Goal: Obtain resource: Download file/media

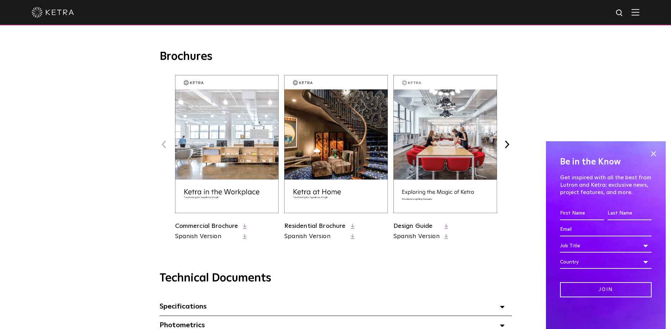
scroll to position [241, 0]
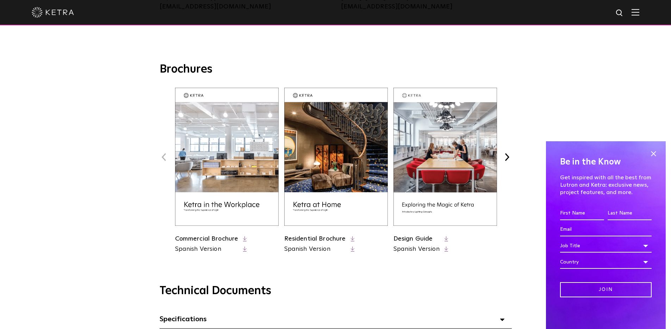
click at [332, 205] on img at bounding box center [336, 157] width 104 height 138
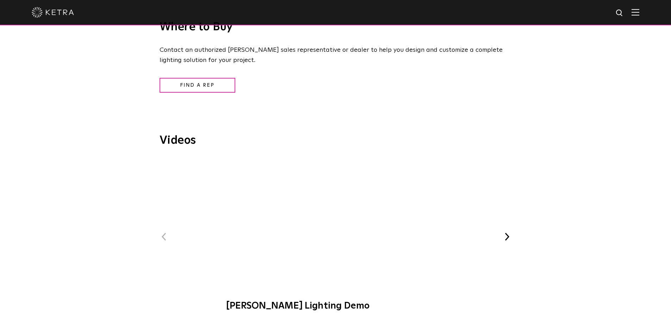
scroll to position [775, 0]
click at [329, 227] on span "[PERSON_NAME] Lighting Demo" at bounding box center [335, 238] width 237 height 160
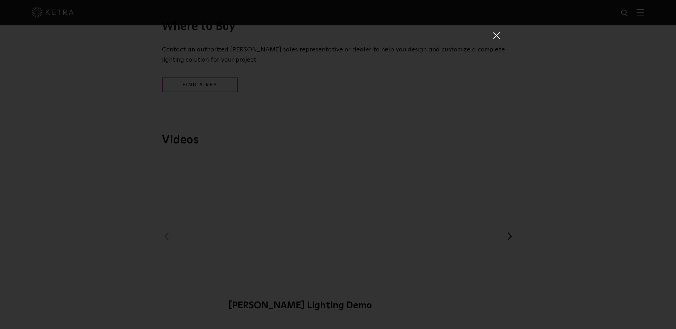
click at [497, 38] on span at bounding box center [496, 35] width 8 height 7
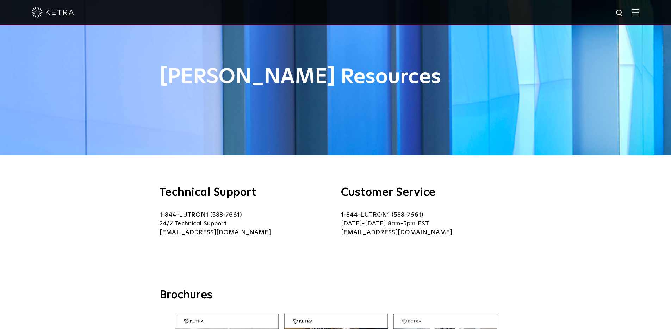
scroll to position [0, 0]
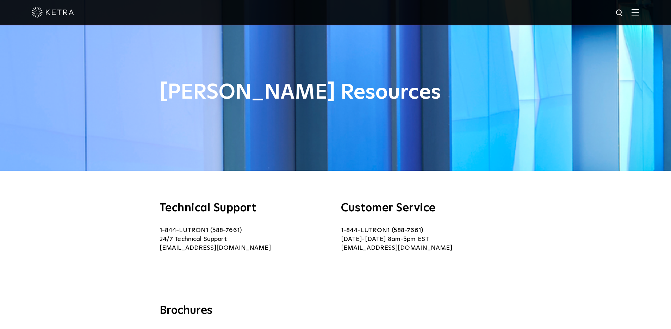
click at [281, 215] on div "Technical Support 1-844-LUTRON1 (588-7661) 24/7 Technical Support lightingsuppo…" at bounding box center [245, 236] width 171 height 69
click at [486, 39] on div "[PERSON_NAME] Resources" at bounding box center [335, 85] width 671 height 171
click at [518, 71] on div "[PERSON_NAME] Resources" at bounding box center [335, 85] width 671 height 171
